Goal: Ask a question

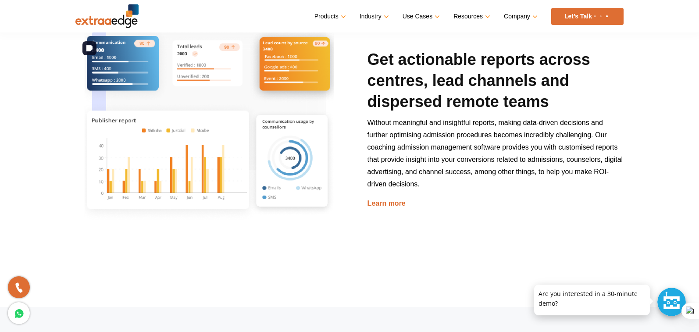
scroll to position [1403, 0]
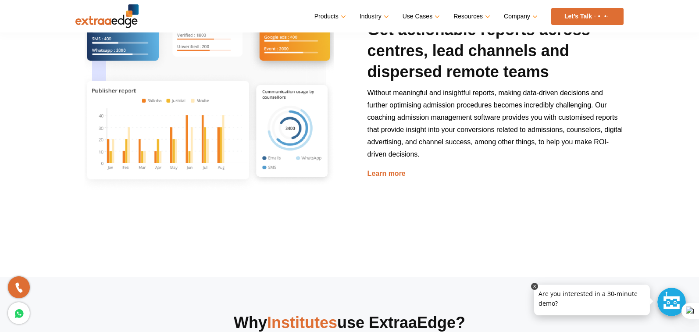
click at [569, 284] on p at bounding box center [592, 284] width 116 height 0
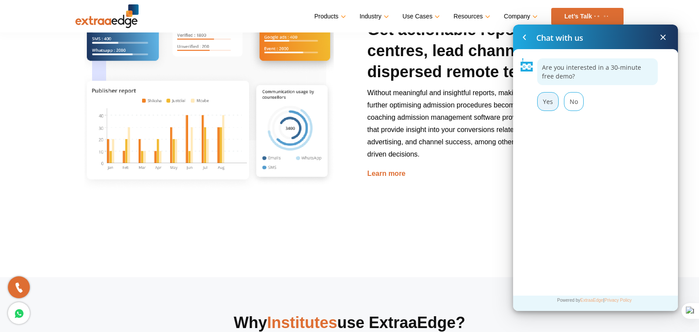
click at [541, 101] on div "Yes" at bounding box center [547, 101] width 21 height 19
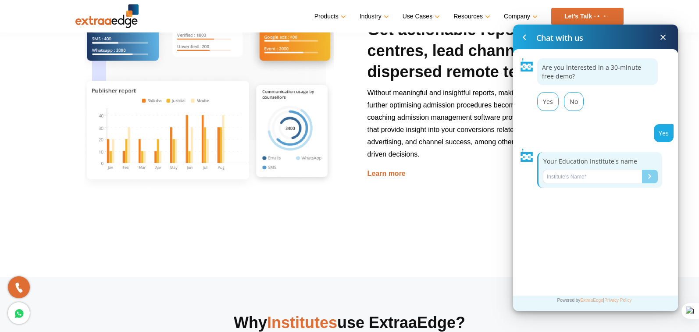
click at [567, 177] on input "Name*" at bounding box center [592, 177] width 99 height 14
type input "momentum"
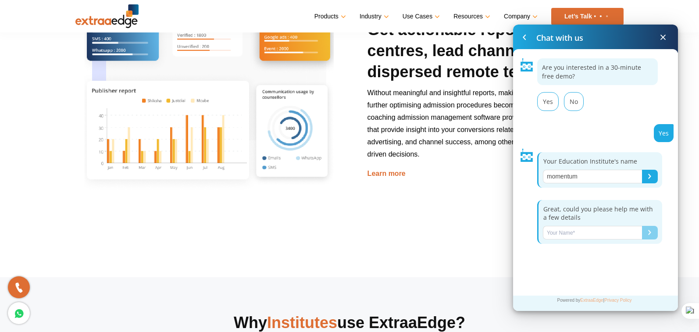
click at [580, 234] on input "Name*" at bounding box center [592, 233] width 99 height 14
type input "[PERSON_NAME]"
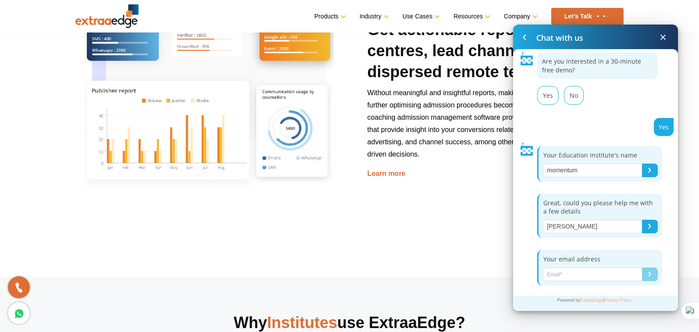
scroll to position [7, 0]
click at [561, 275] on input "Name*" at bounding box center [592, 274] width 99 height 14
type input "u"
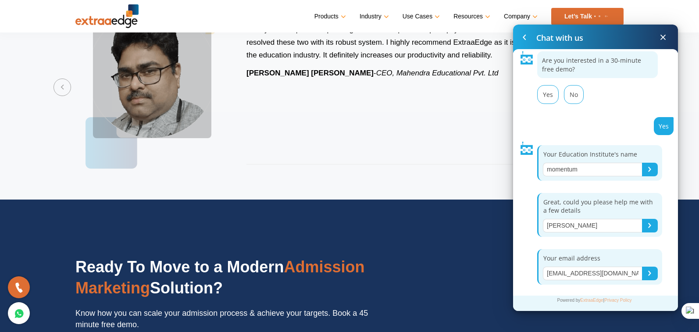
type input "[EMAIL_ADDRESS][DOMAIN_NAME]"
click at [646, 268] on button "Submit" at bounding box center [650, 274] width 16 height 14
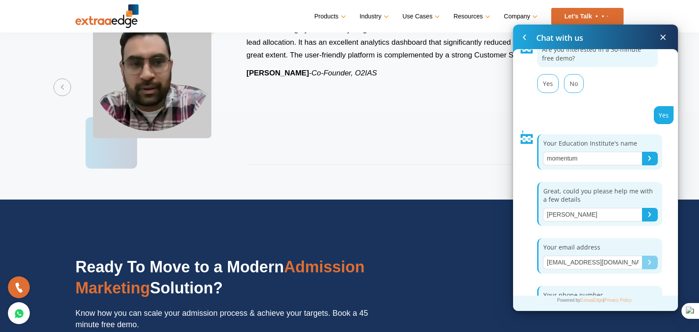
scroll to position [49, 0]
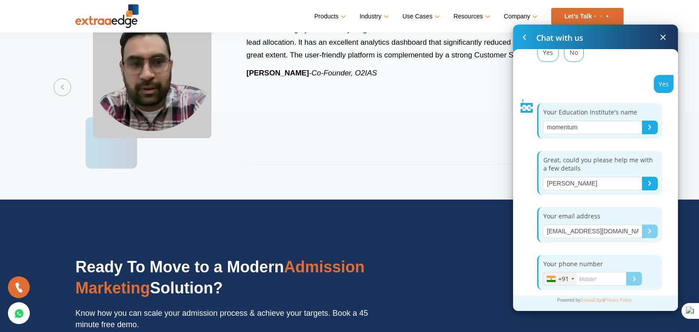
click at [648, 181] on div "Submit" at bounding box center [649, 183] width 3 height 5
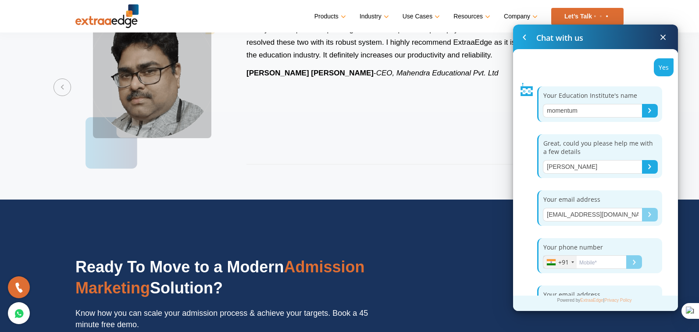
scroll to position [96, 0]
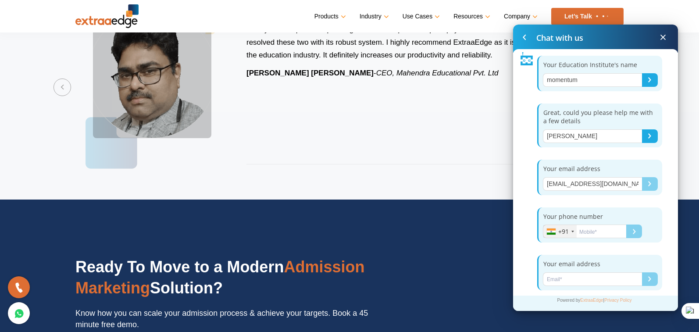
click at [595, 233] on input "Name*" at bounding box center [584, 231] width 83 height 14
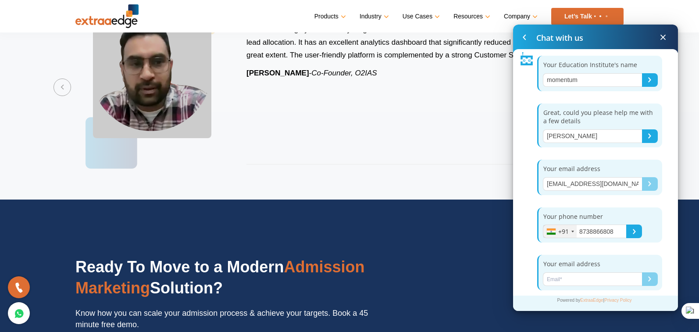
scroll to position [102, 0]
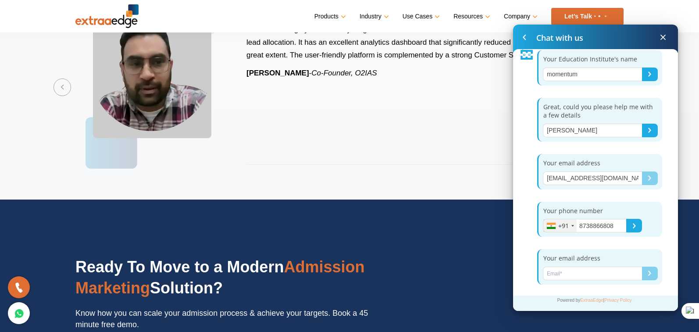
type input "8738866808"
click at [633, 228] on div "Submit" at bounding box center [634, 225] width 3 height 5
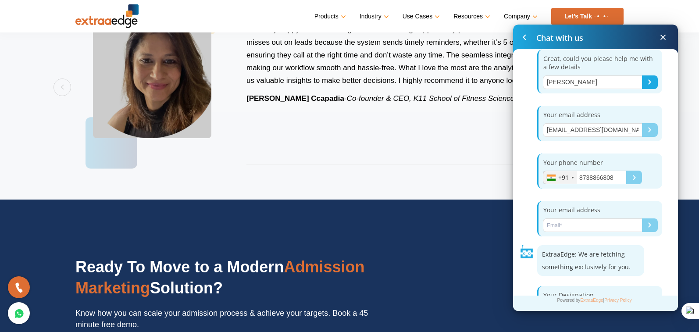
scroll to position [181, 0]
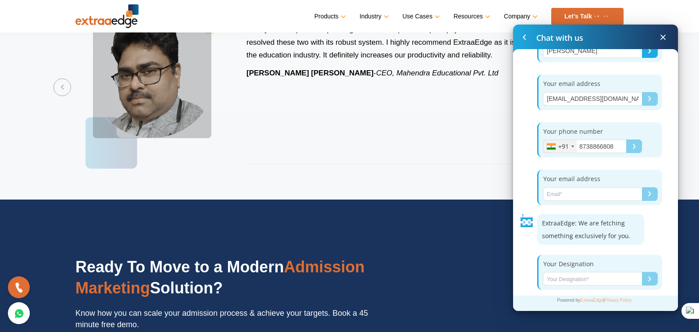
click at [582, 283] on input "Name*" at bounding box center [592, 279] width 99 height 14
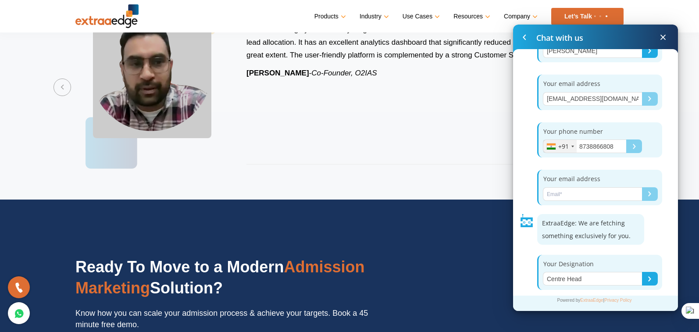
type input "Centre Head"
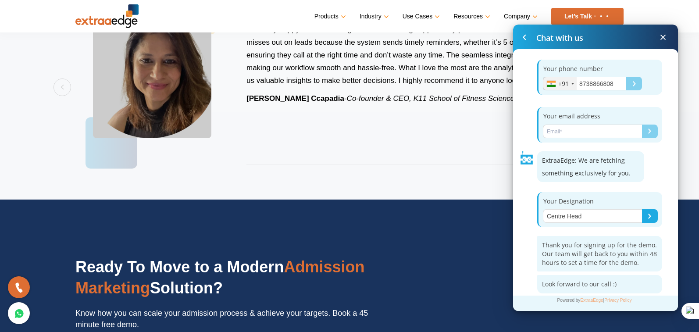
scroll to position [248, 0]
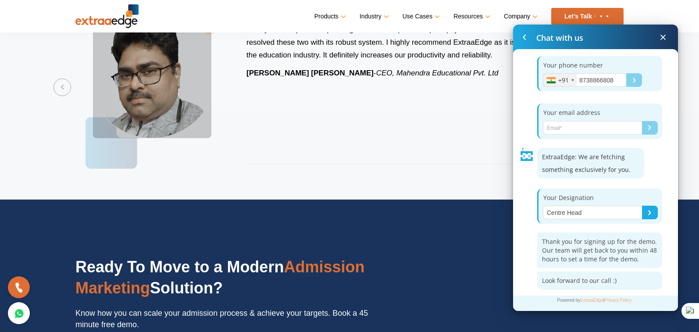
click at [662, 34] on span at bounding box center [663, 37] width 11 height 11
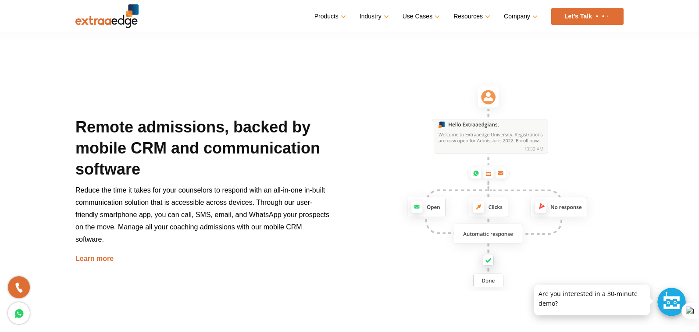
scroll to position [1096, 0]
